Goal: Transaction & Acquisition: Purchase product/service

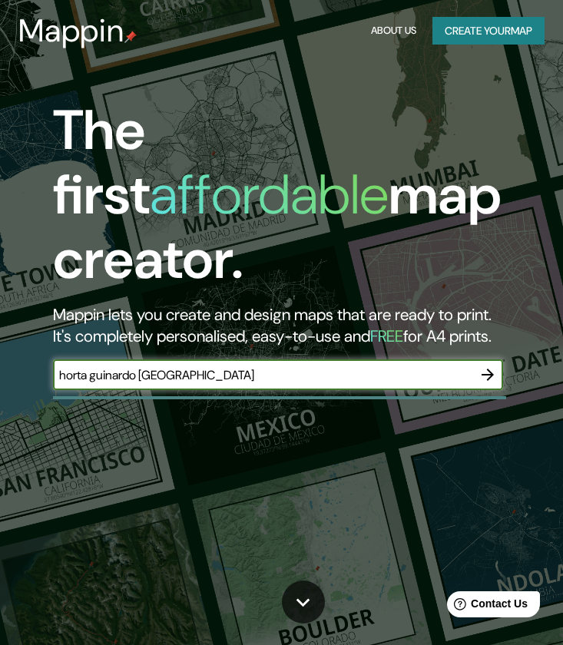
type input "horta guinardo [GEOGRAPHIC_DATA]"
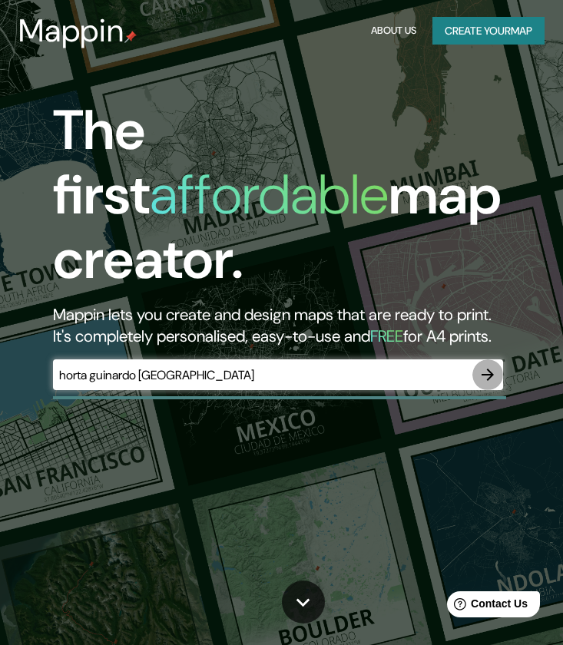
click at [485, 368] on icon "button" at bounding box center [487, 374] width 12 height 12
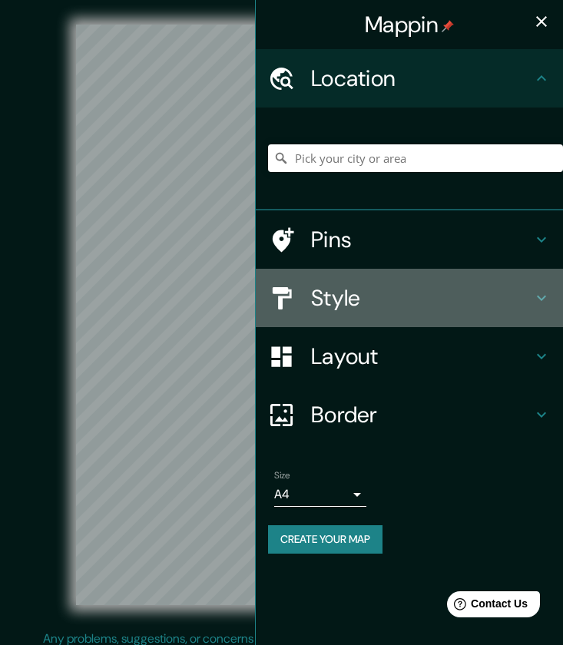
click at [327, 292] on h4 "Style" at bounding box center [421, 298] width 221 height 28
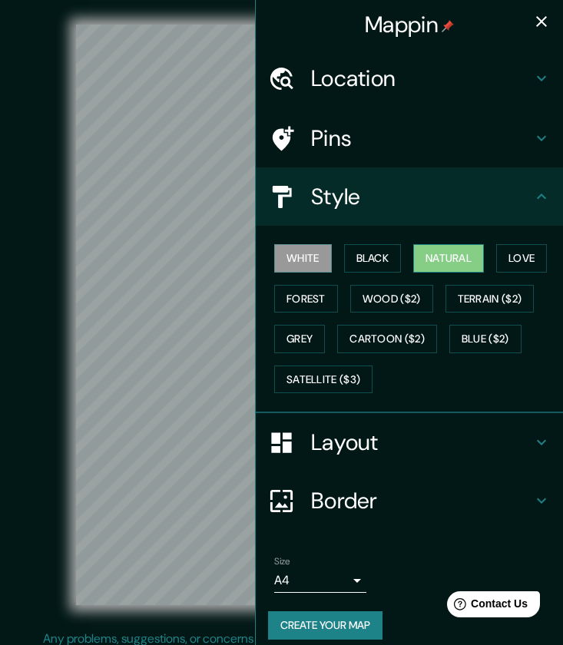
click at [463, 253] on button "Natural" at bounding box center [448, 258] width 71 height 28
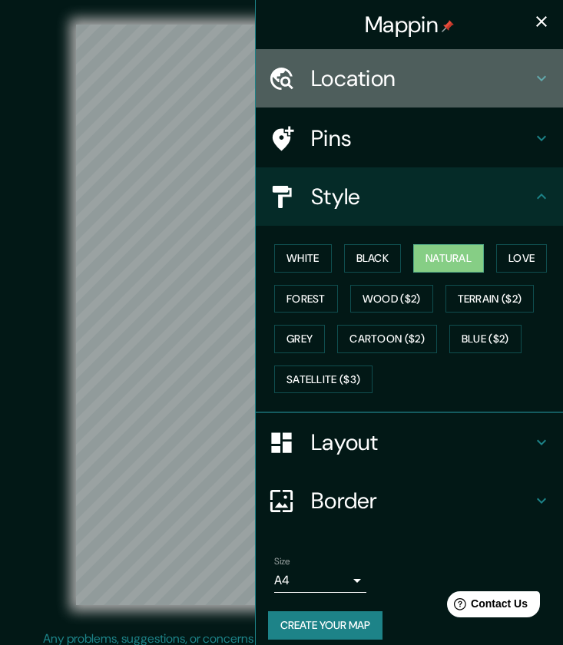
click at [384, 81] on h4 "Location" at bounding box center [421, 78] width 221 height 28
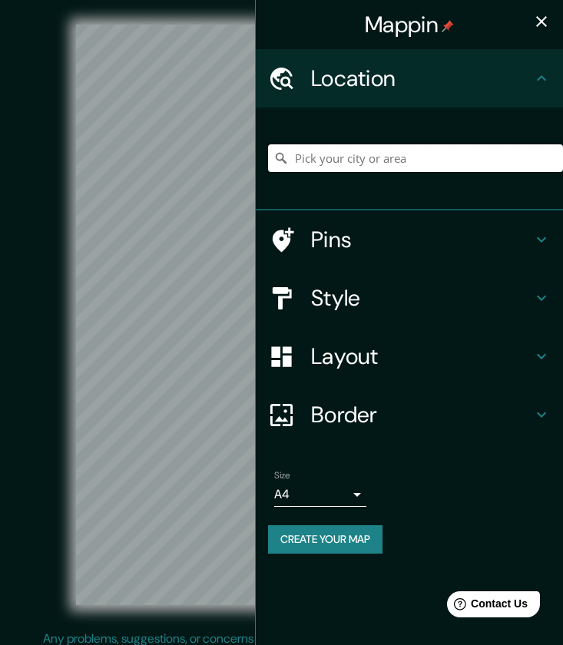
click at [363, 162] on input "Pick your city or area" at bounding box center [415, 158] width 295 height 28
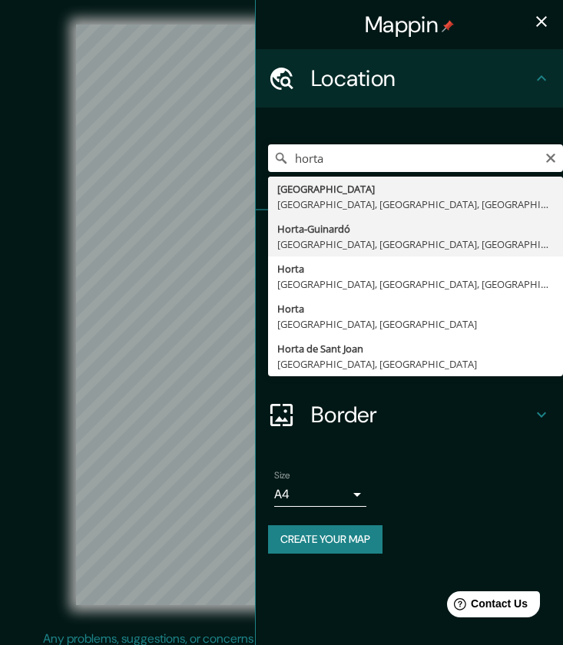
type input "Horta-Guinardó, [GEOGRAPHIC_DATA], [GEOGRAPHIC_DATA], [GEOGRAPHIC_DATA]"
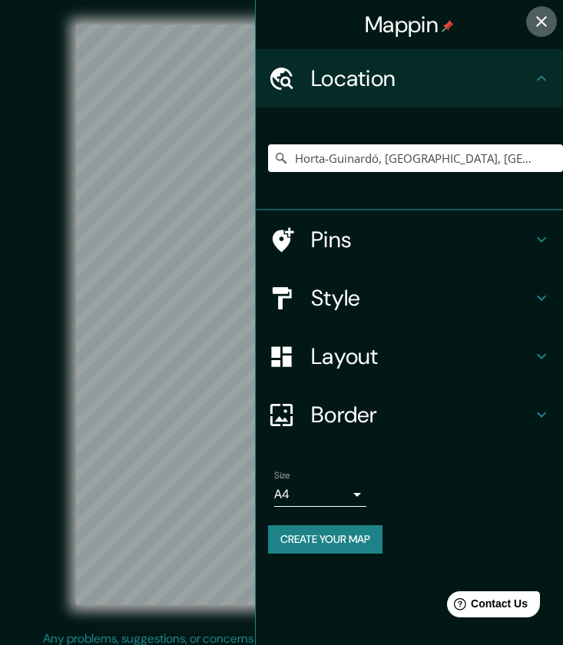
click at [542, 23] on icon "button" at bounding box center [541, 21] width 11 height 11
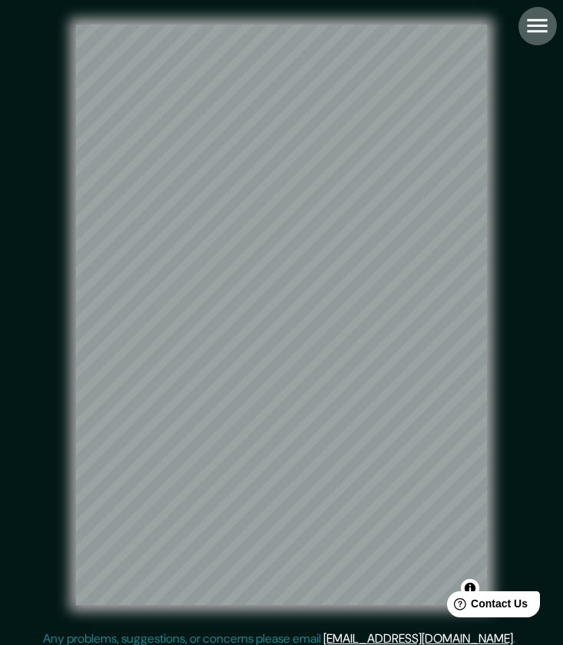
click at [527, 20] on icon "button" at bounding box center [537, 26] width 20 height 14
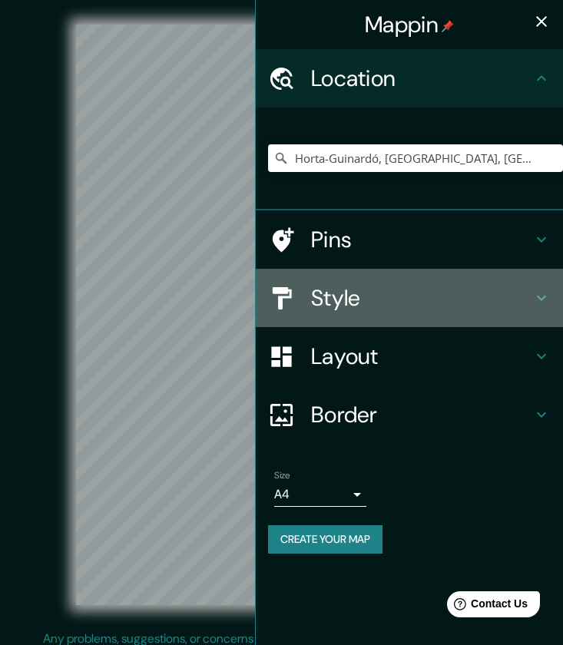
click at [455, 297] on h4 "Style" at bounding box center [421, 298] width 221 height 28
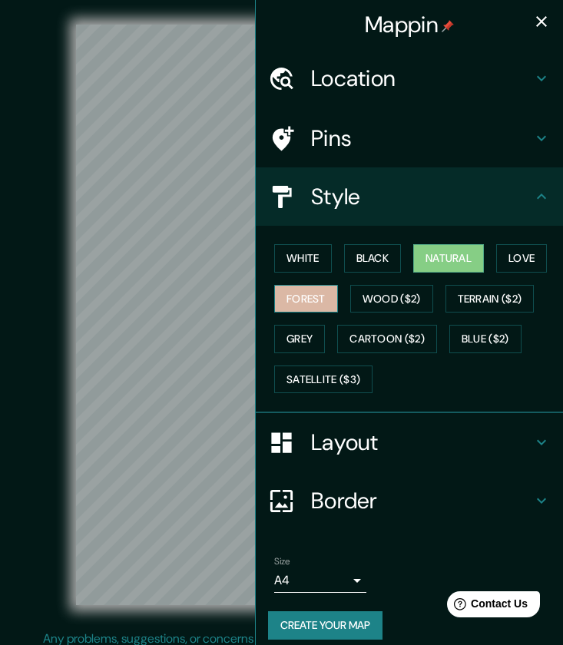
click at [311, 297] on button "Forest" at bounding box center [306, 299] width 64 height 28
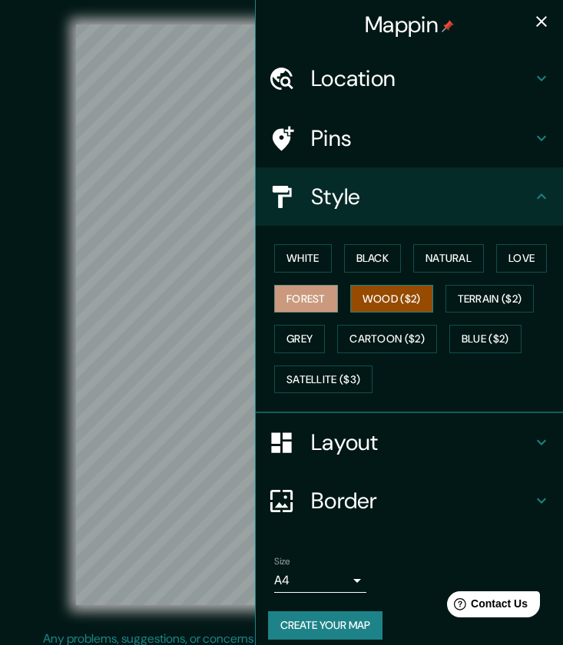
click at [395, 297] on button "Wood ($2)" at bounding box center [391, 299] width 83 height 28
click at [314, 252] on button "White" at bounding box center [303, 258] width 58 height 28
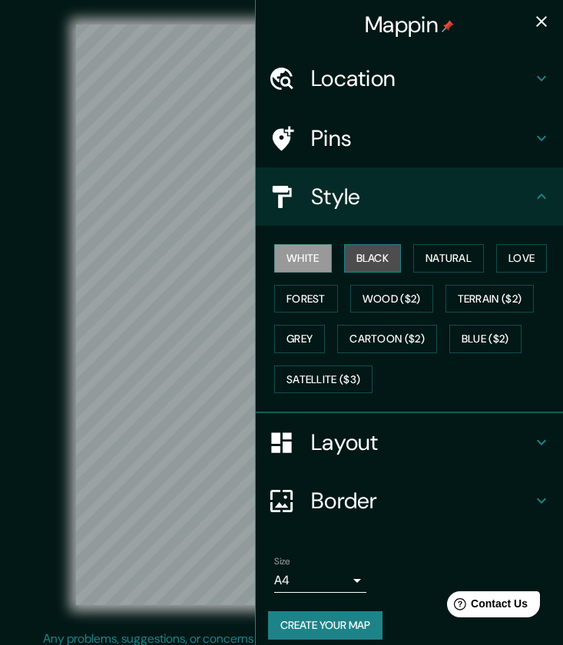
click at [393, 262] on button "Black" at bounding box center [373, 258] width 58 height 28
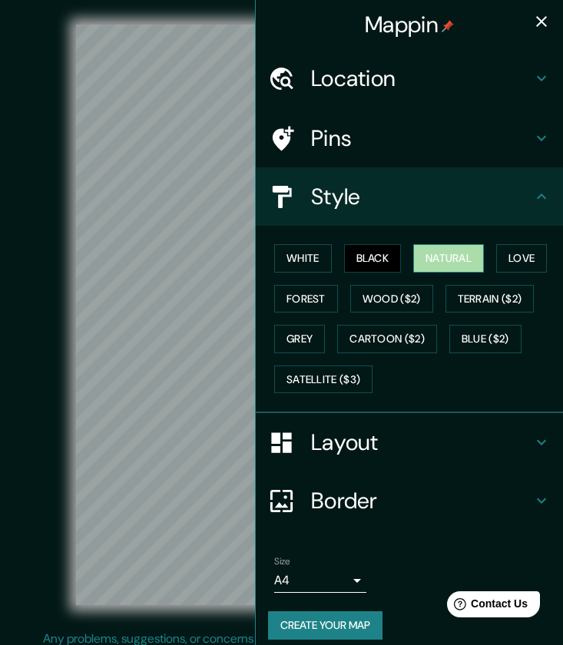
click at [466, 256] on button "Natural" at bounding box center [448, 258] width 71 height 28
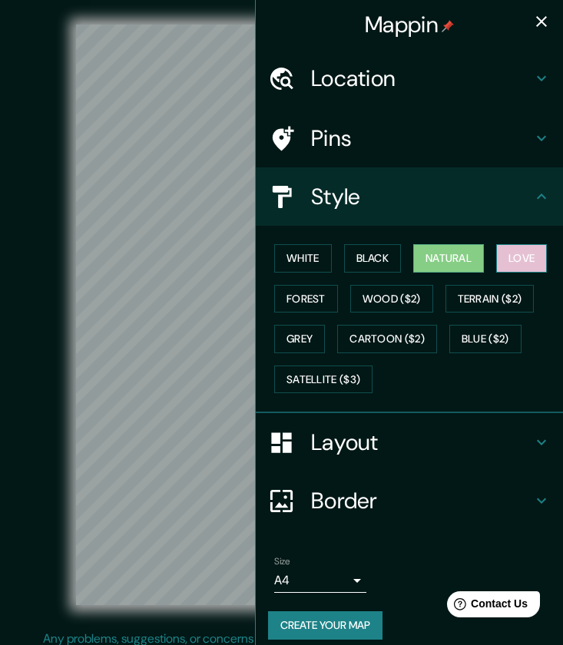
click at [540, 254] on button "Love" at bounding box center [521, 258] width 51 height 28
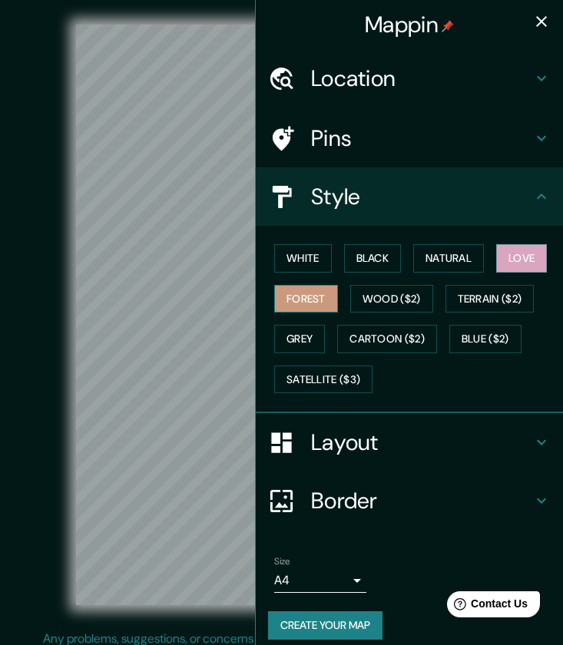
click at [305, 306] on button "Forest" at bounding box center [306, 299] width 64 height 28
click at [536, 21] on icon "button" at bounding box center [541, 21] width 18 height 18
